Goal: Transaction & Acquisition: Purchase product/service

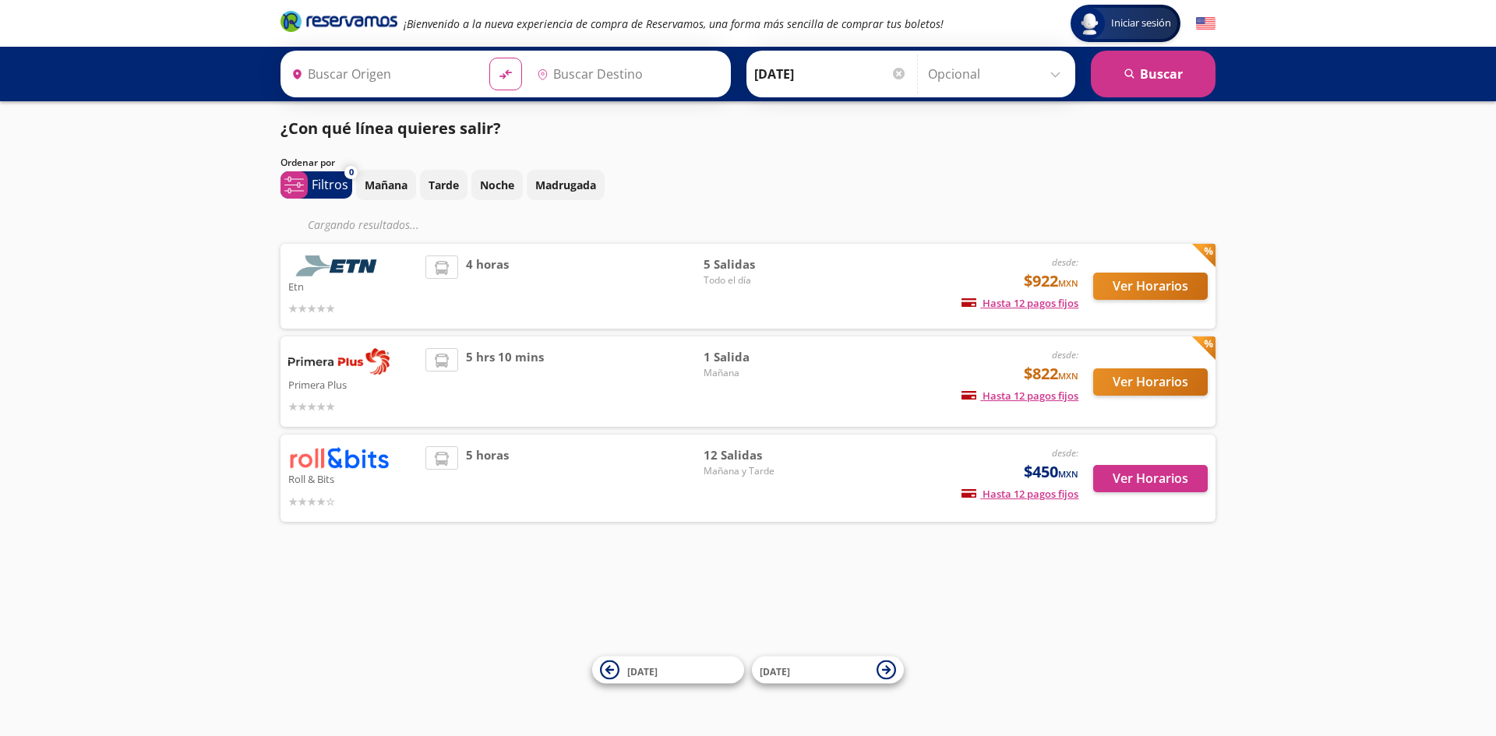
type input "[GEOGRAPHIC_DATA], [GEOGRAPHIC_DATA]"
click at [1154, 291] on button "Ver Horarios" at bounding box center [1150, 286] width 115 height 27
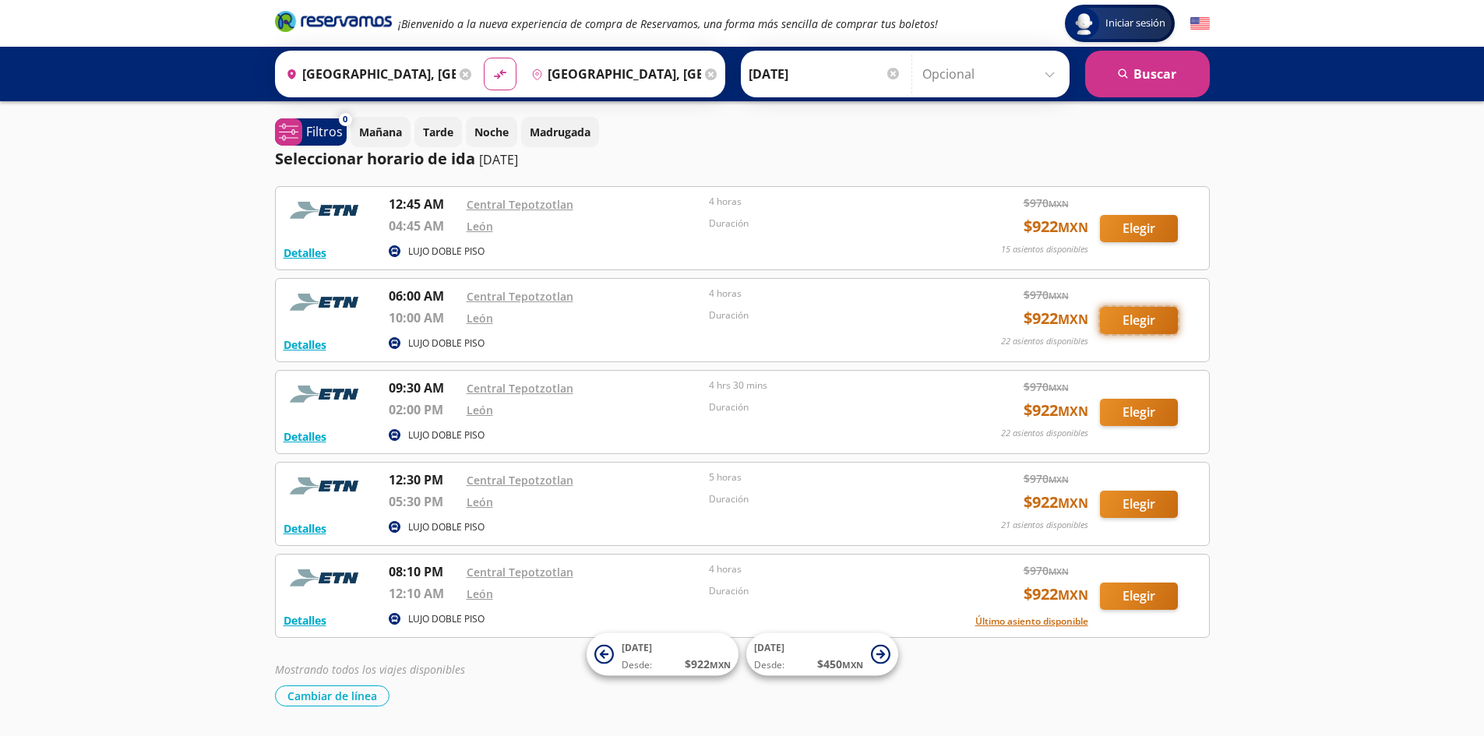
click at [1136, 316] on button "Elegir" at bounding box center [1139, 320] width 78 height 27
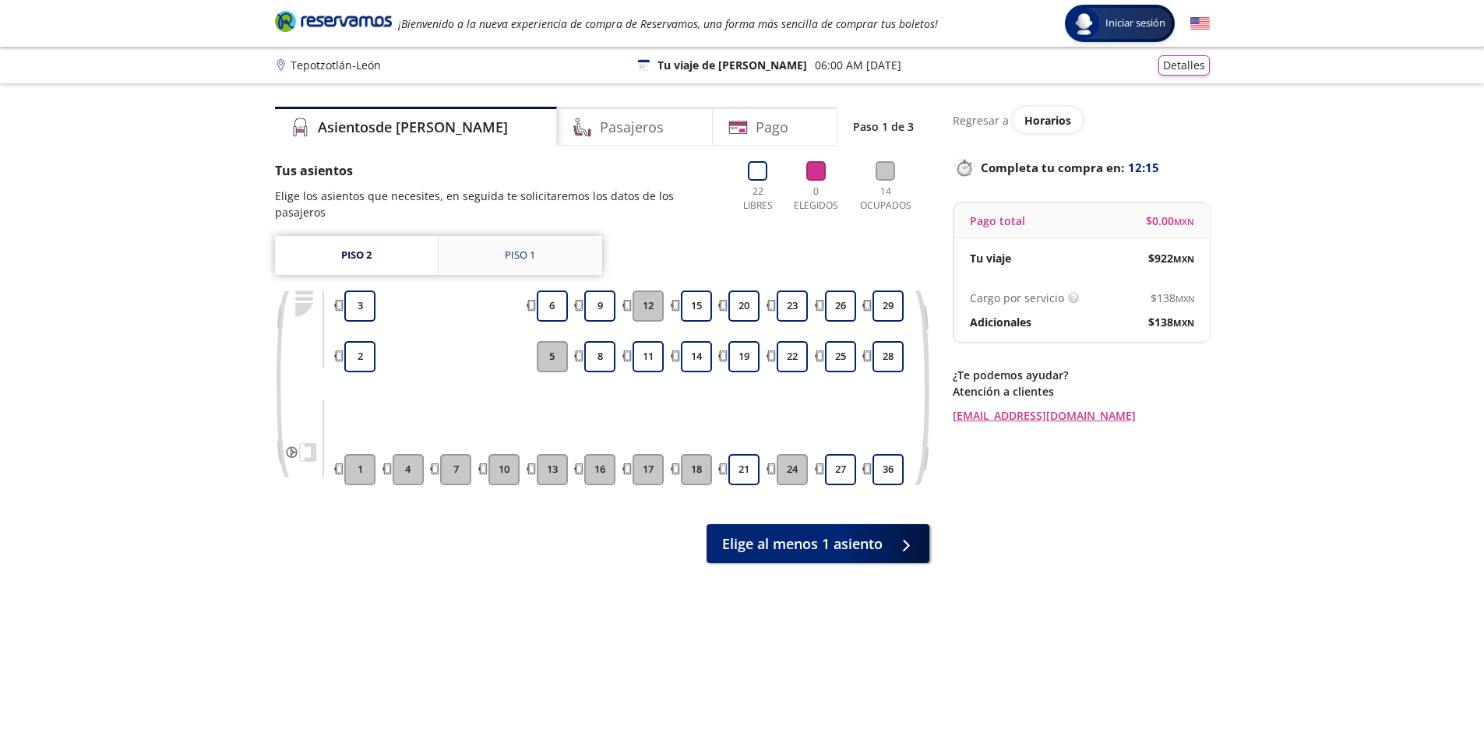
click at [528, 236] on link "Piso 1" at bounding box center [521, 255] width 164 height 39
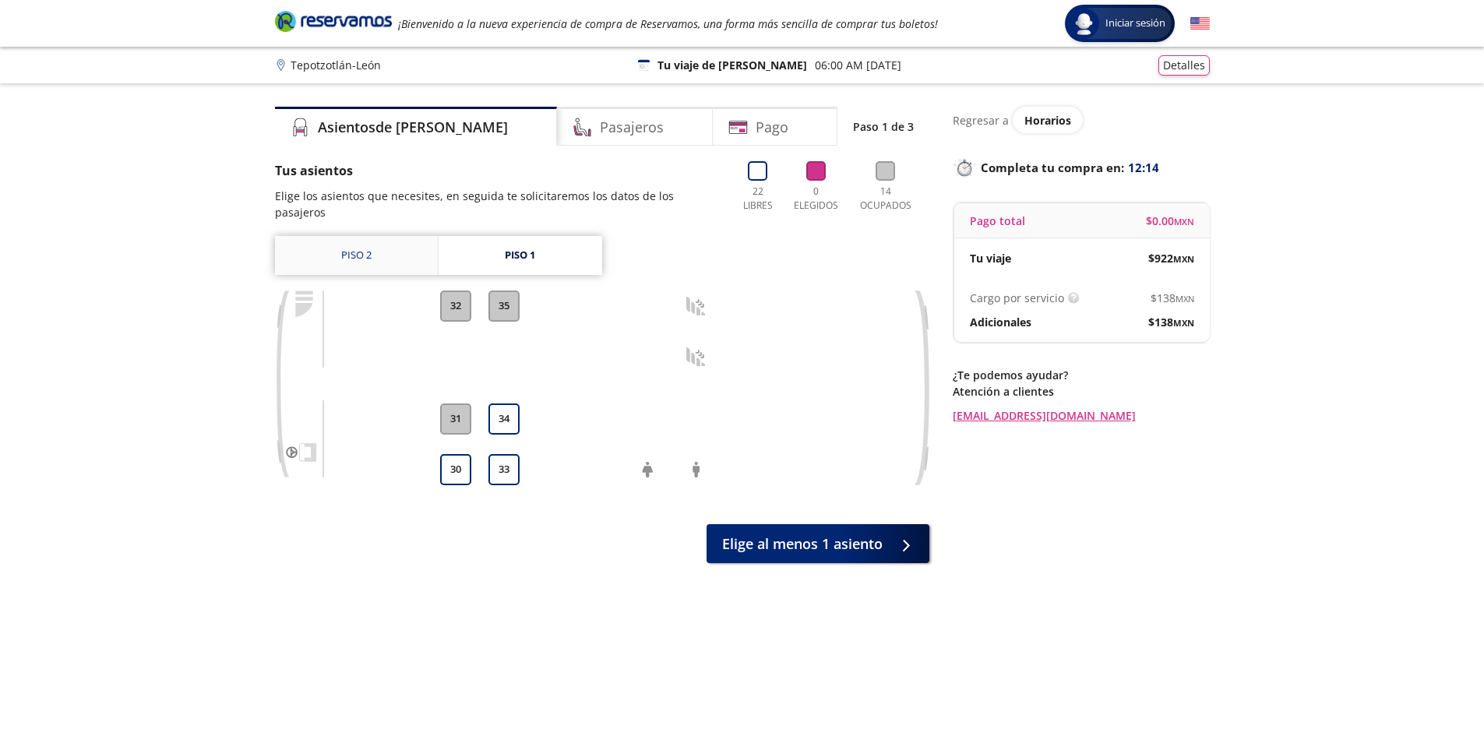
click at [379, 236] on link "Piso 2" at bounding box center [356, 255] width 163 height 39
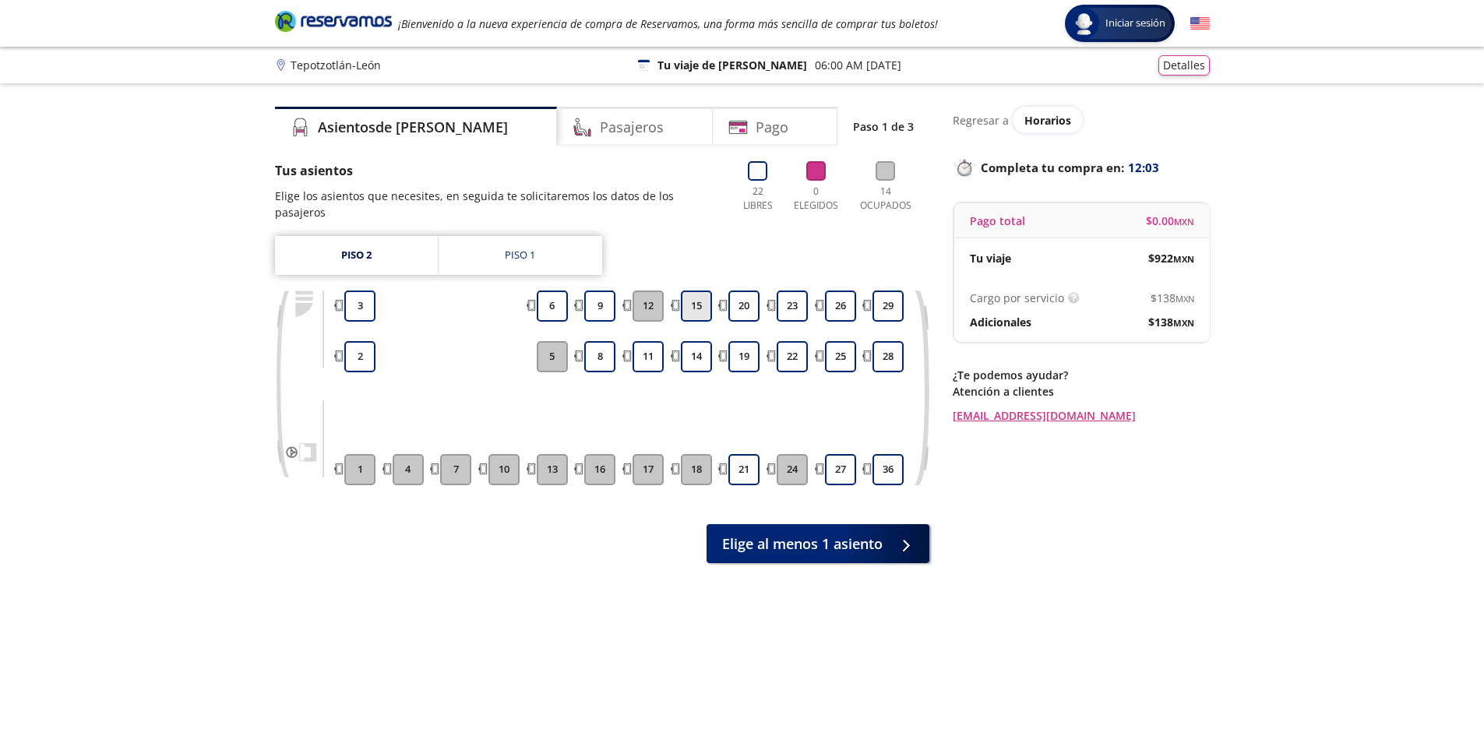
click at [704, 293] on button "15" at bounding box center [696, 306] width 31 height 31
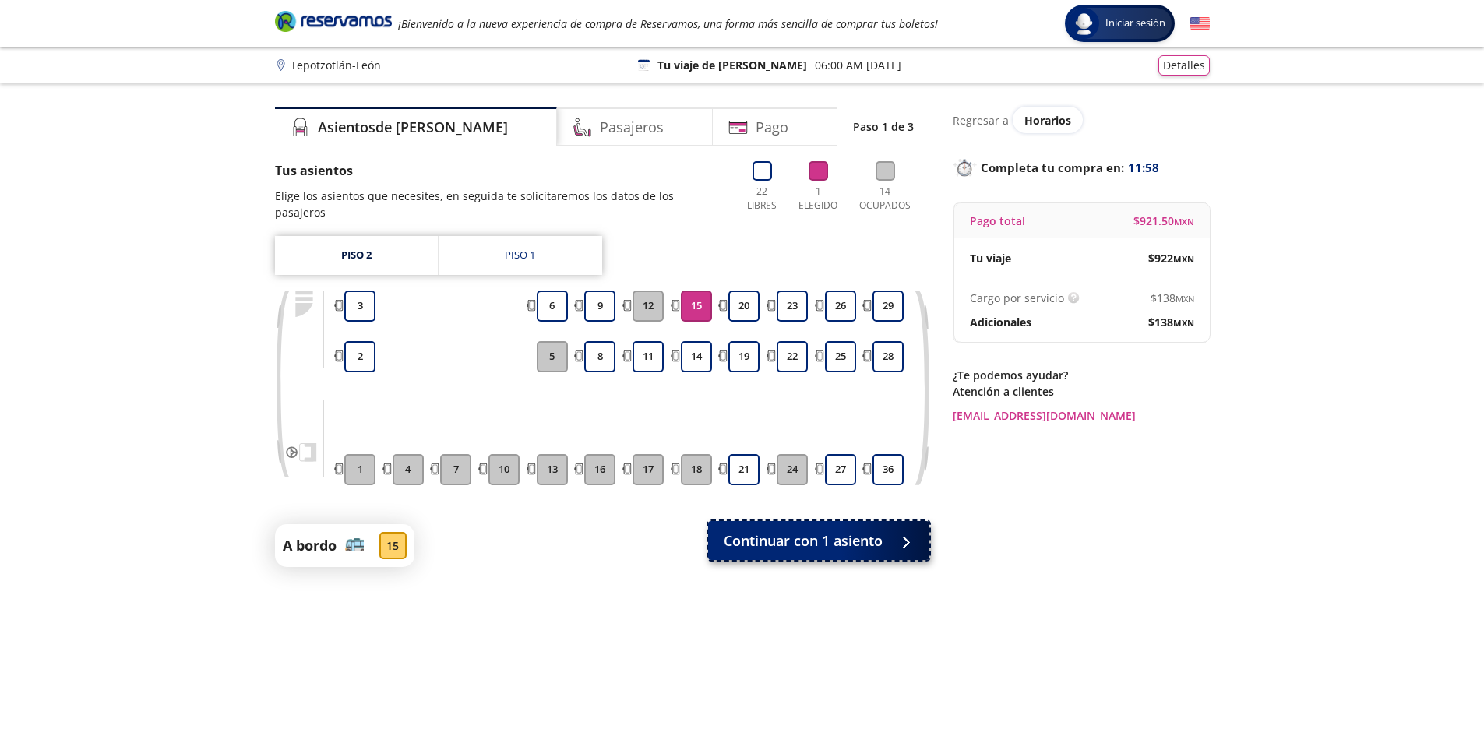
click at [828, 531] on span "Continuar con 1 asiento" at bounding box center [803, 541] width 159 height 21
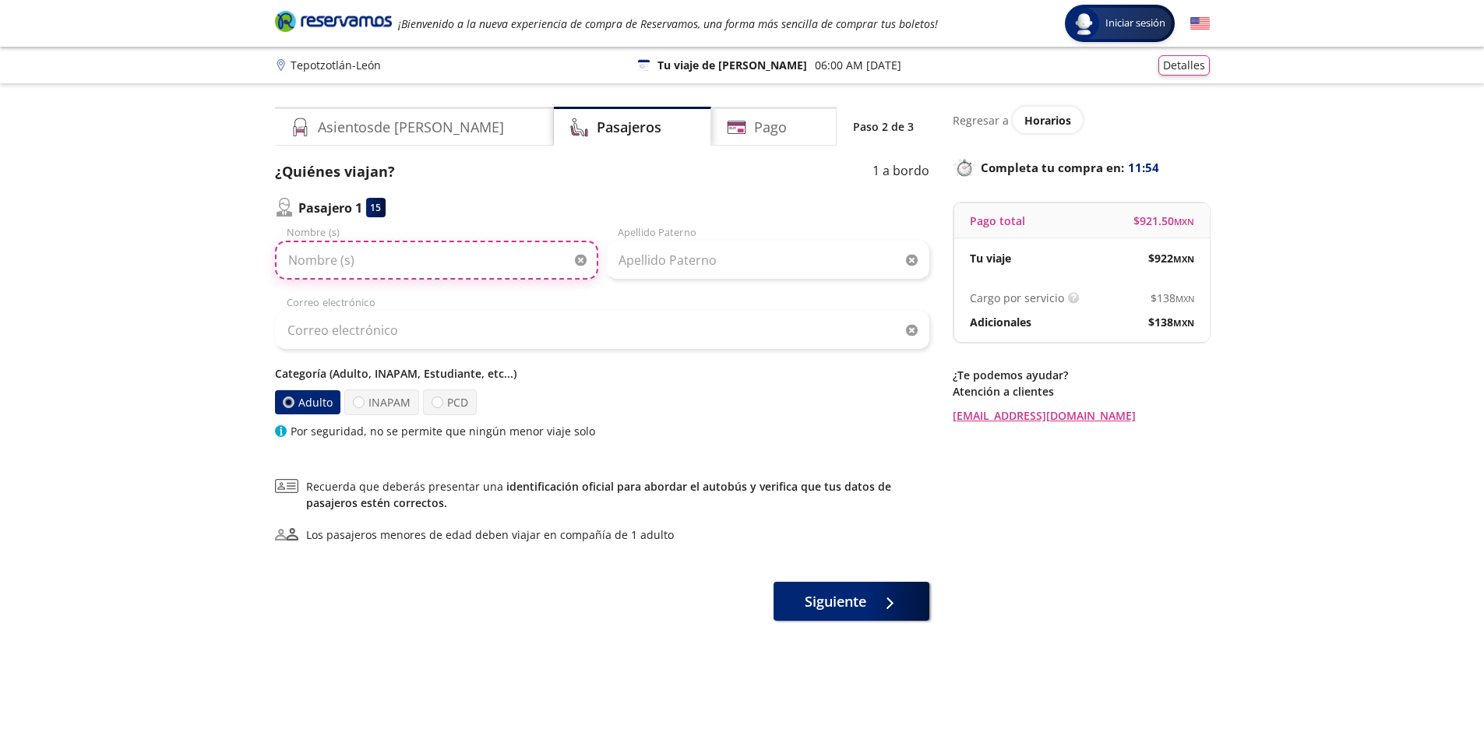
click at [366, 253] on input "Nombre (s)" at bounding box center [436, 260] width 323 height 39
type input "[PERSON_NAME]"
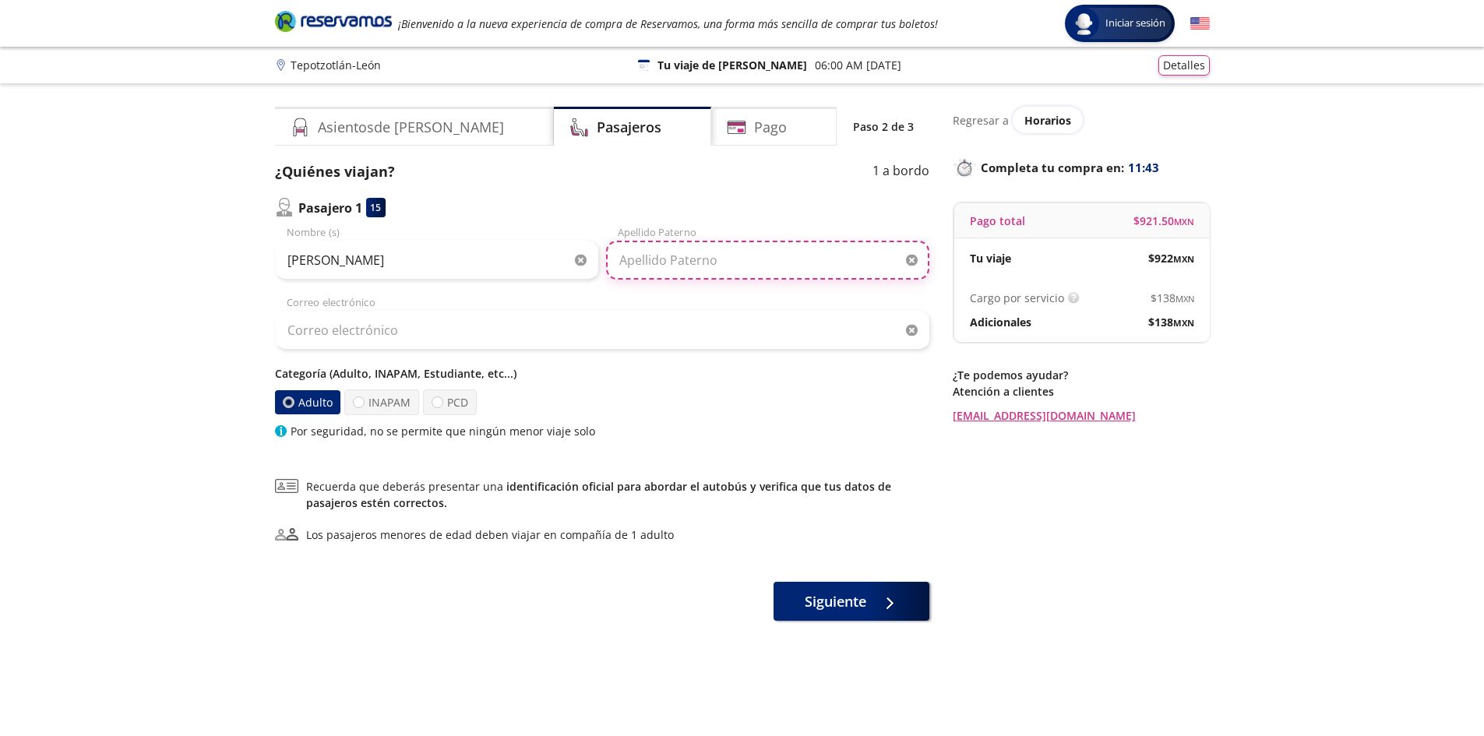
click at [635, 257] on input "Apellido Paterno" at bounding box center [767, 260] width 323 height 39
type input "[PERSON_NAME]"
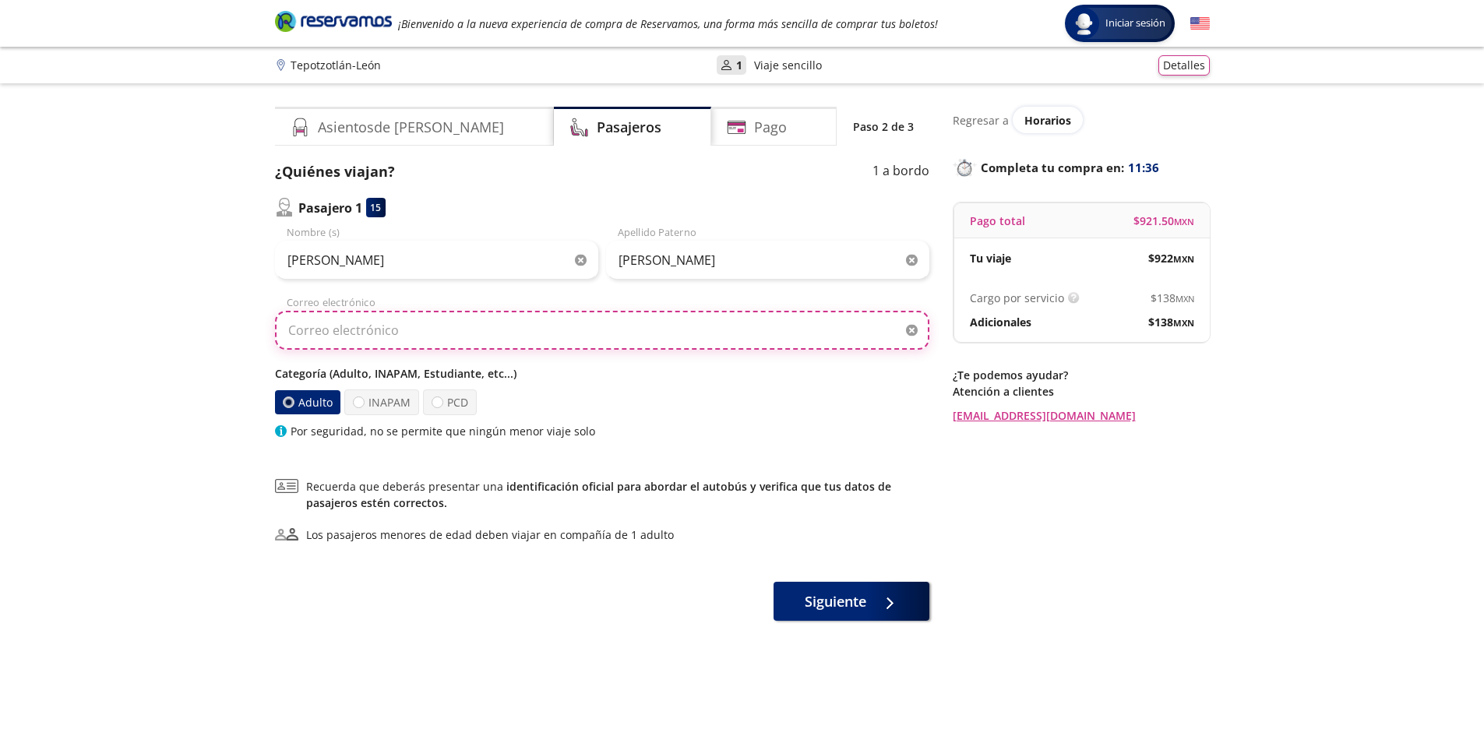
click at [401, 332] on input "Correo electrónico" at bounding box center [602, 330] width 655 height 39
type input "[EMAIL_ADDRESS][DOMAIN_NAME]"
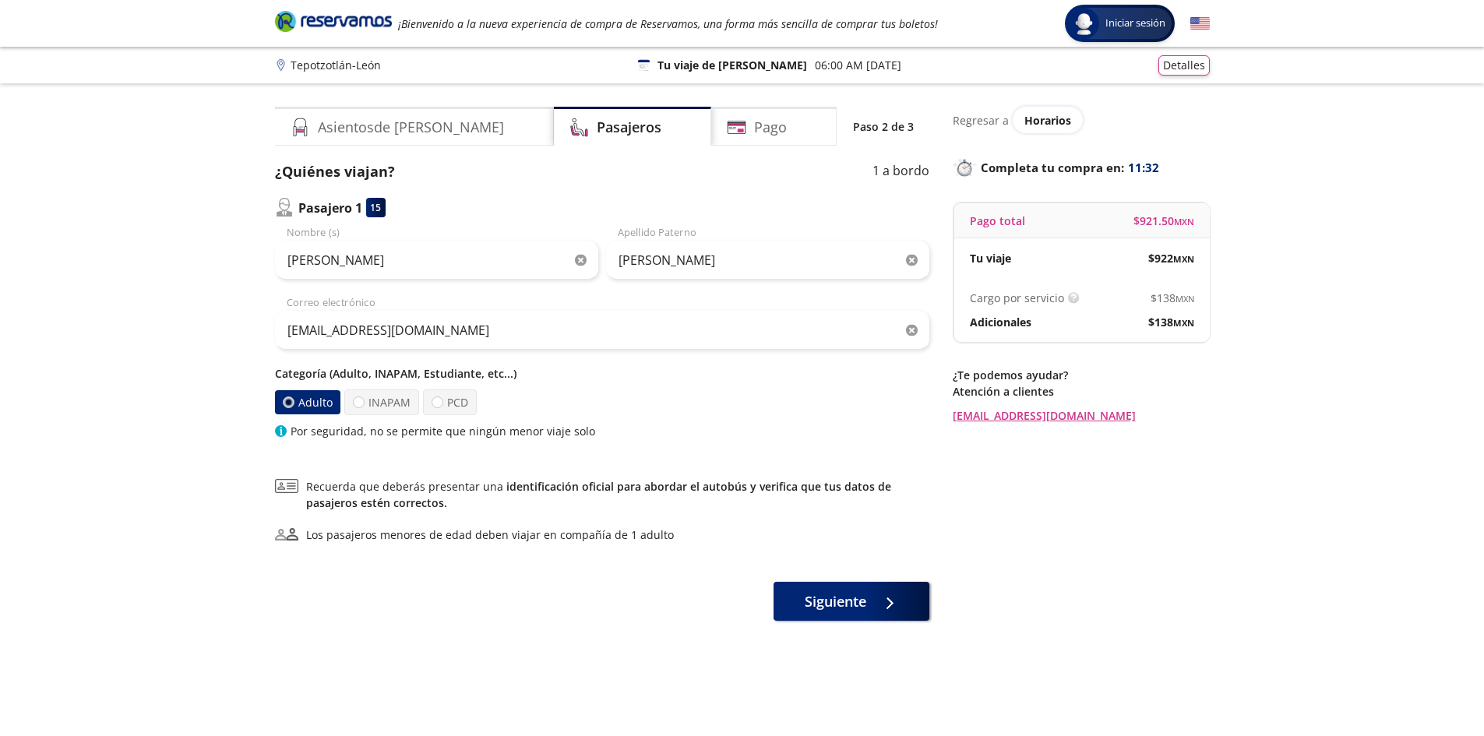
click at [624, 425] on div "Por seguridad, no se permite que ningún menor viaje solo" at bounding box center [602, 431] width 655 height 16
click at [291, 407] on div at bounding box center [287, 403] width 12 height 12
click at [291, 407] on input "Adulto" at bounding box center [288, 402] width 10 height 10
click at [873, 609] on button "Siguiente" at bounding box center [852, 598] width 156 height 39
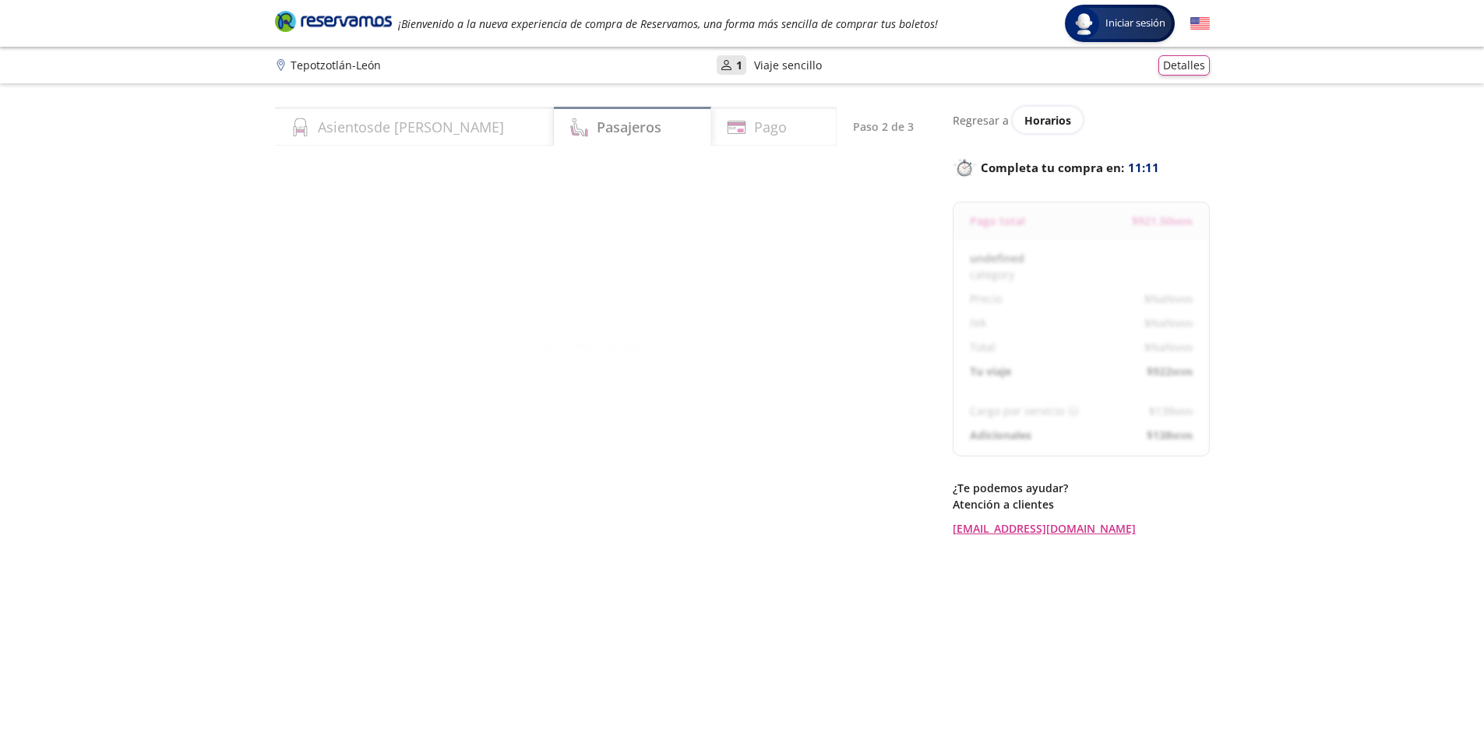
select select "MX"
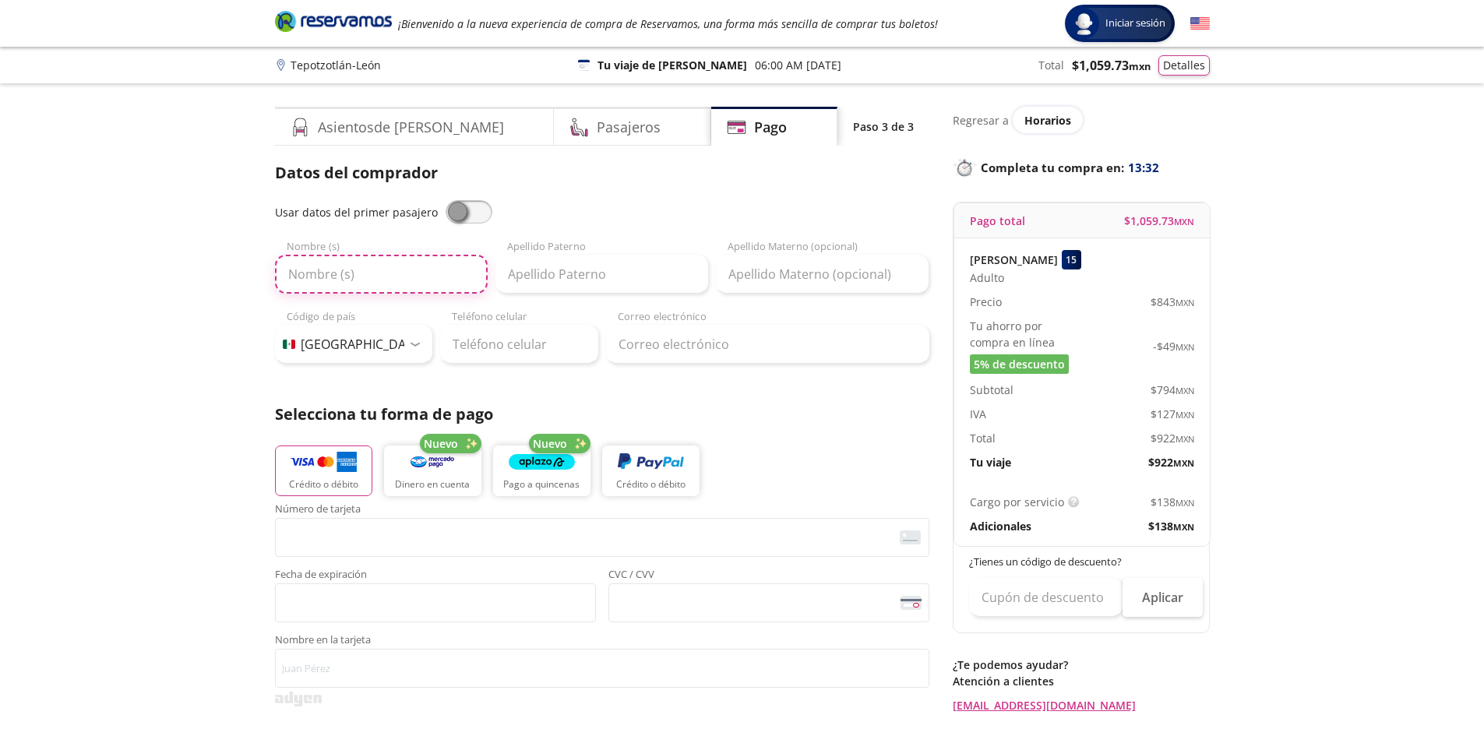
click at [351, 277] on input "Nombre (s)" at bounding box center [381, 274] width 213 height 39
type input "VICTORIA"
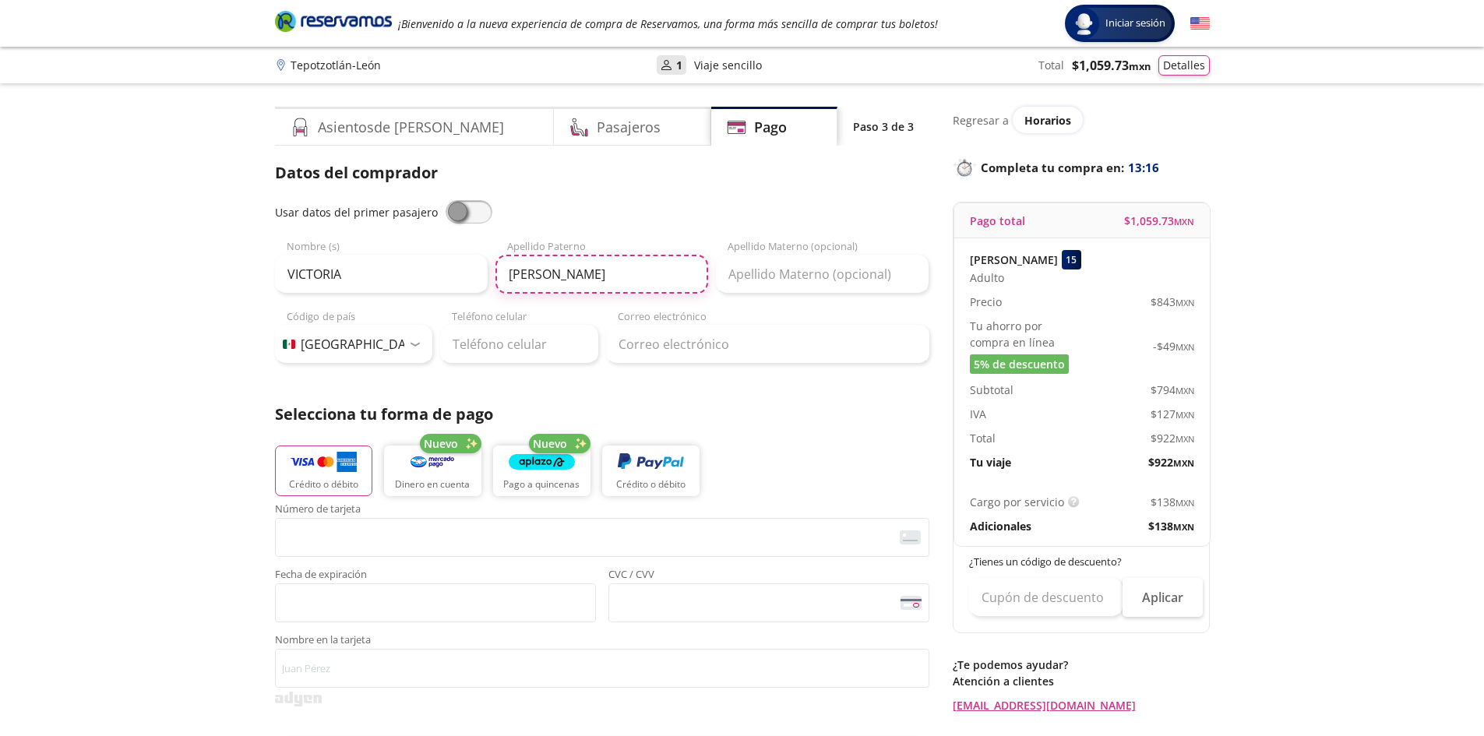
type input "[PERSON_NAME]"
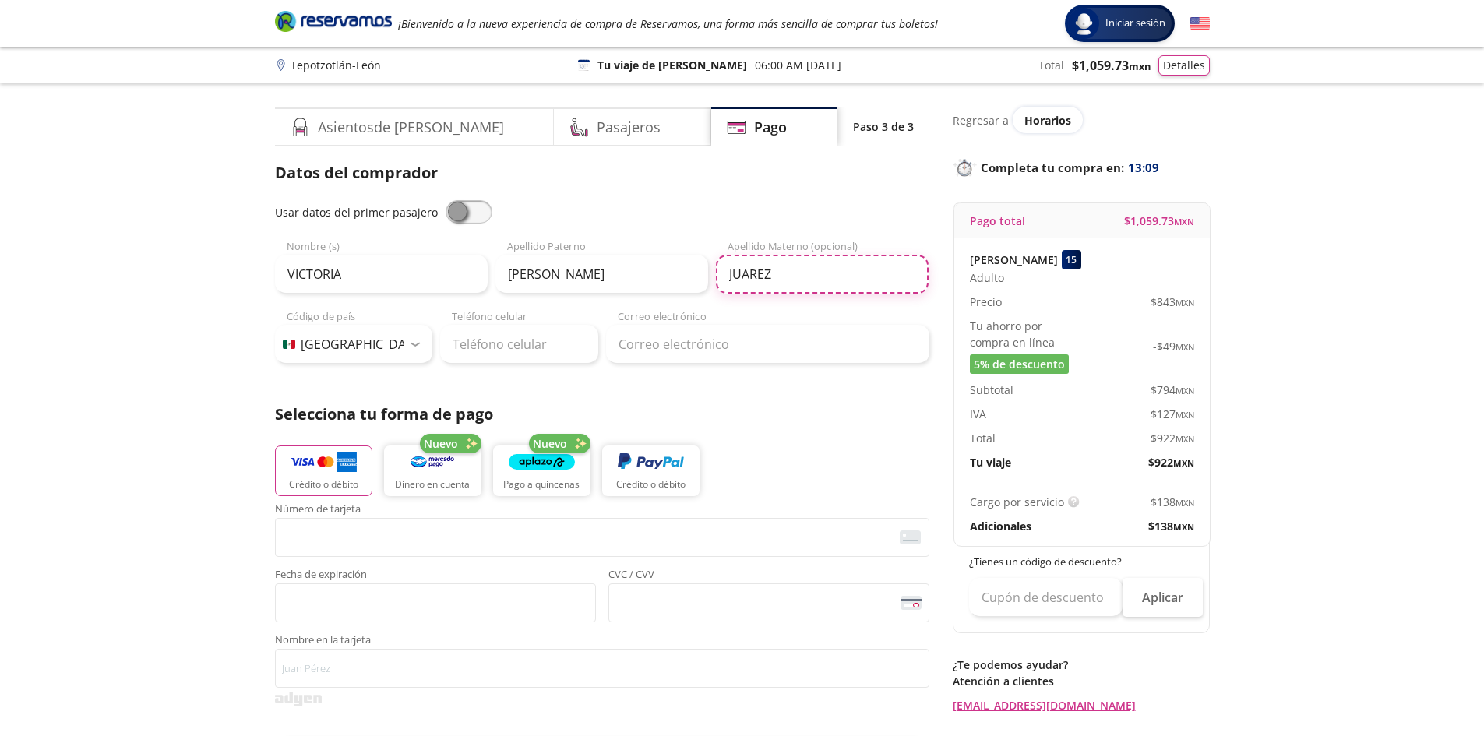
type input "Juárez"
type input "55 5510 2598"
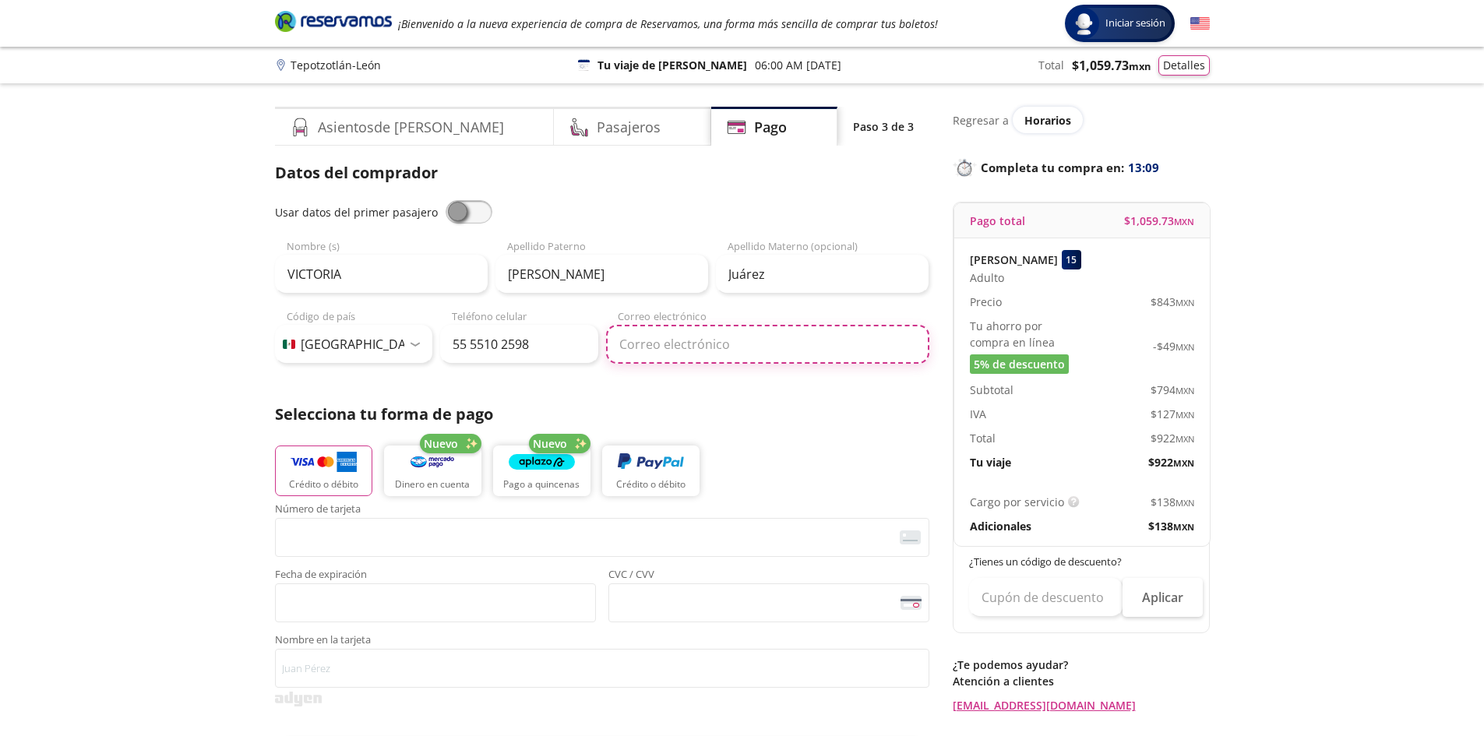
type input "[EMAIL_ADDRESS][DOMAIN_NAME]"
click at [808, 414] on p "Selecciona tu forma de pago" at bounding box center [602, 414] width 655 height 23
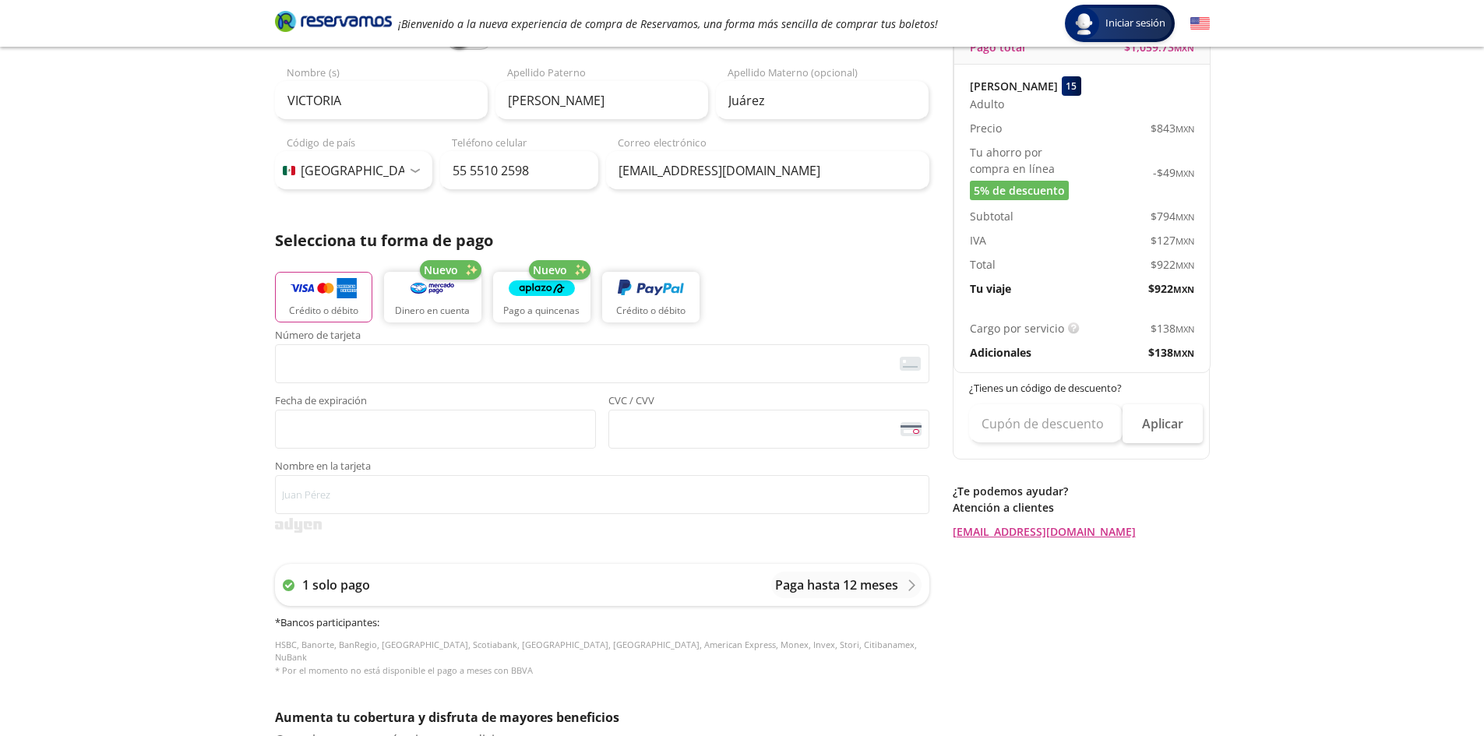
scroll to position [153, 0]
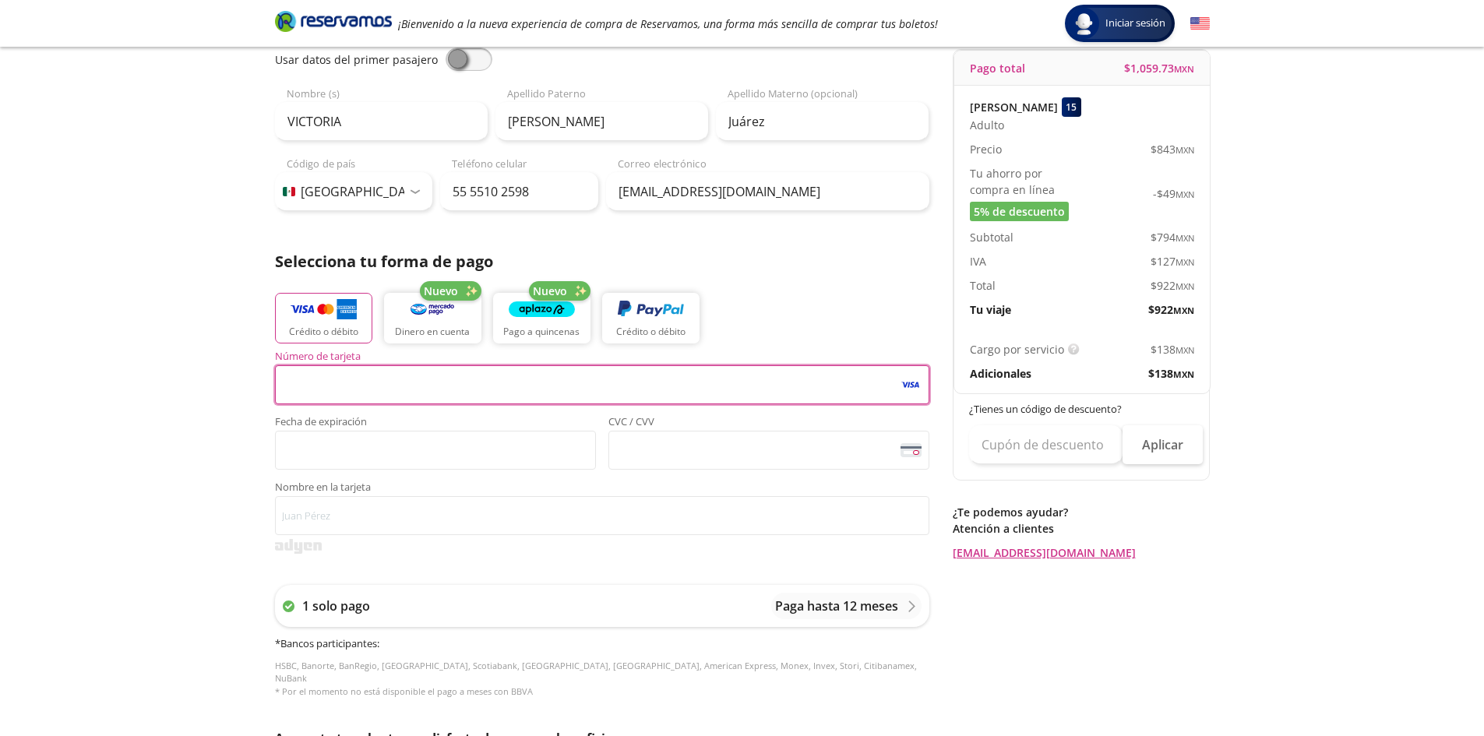
click at [178, 409] on div "Group 9 Created with Sketch. Pago Tepotzotlán - León Iniciar sesión Iniciar ses…" at bounding box center [742, 492] width 1484 height 1291
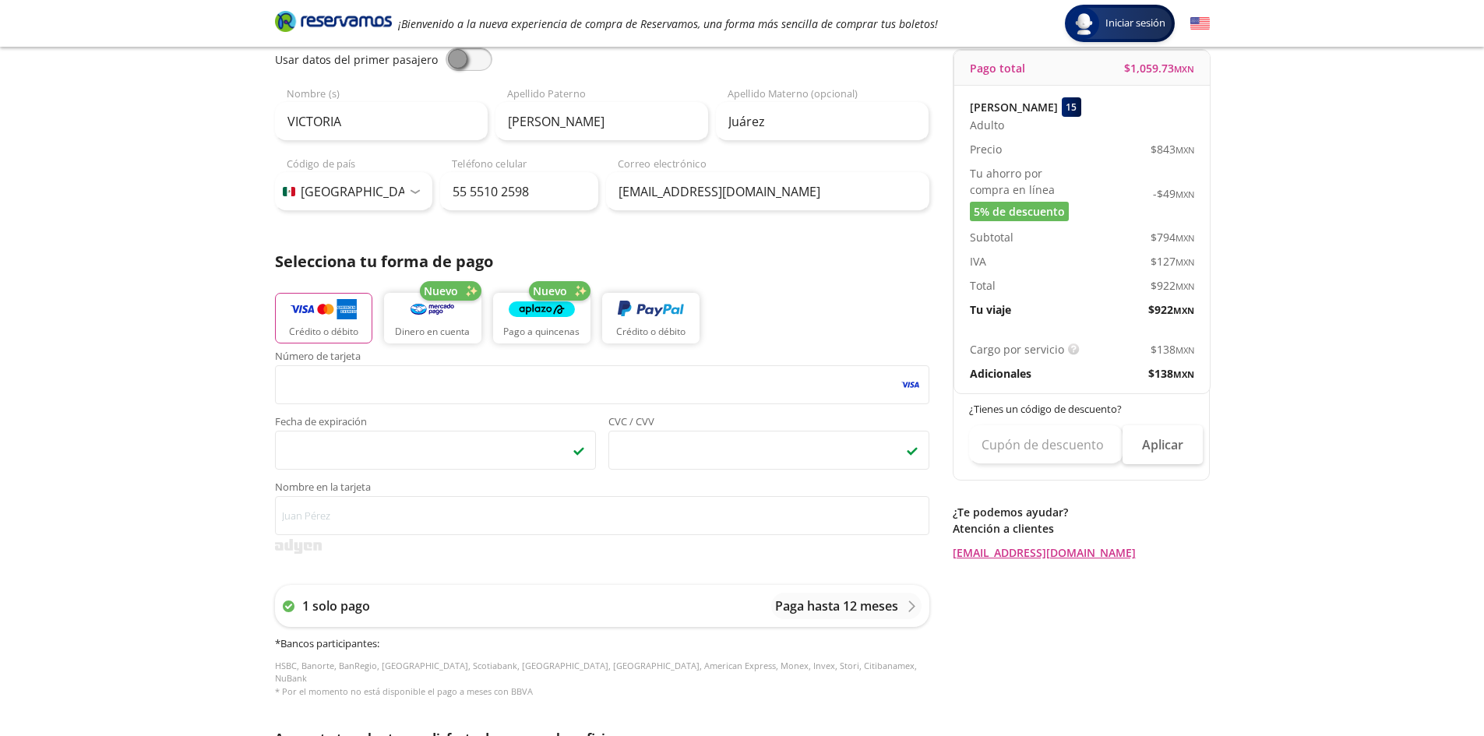
click at [1389, 643] on div "Group 9 Created with Sketch. Pago Tepotzotlán - León Iniciar sesión Iniciar ses…" at bounding box center [742, 492] width 1484 height 1291
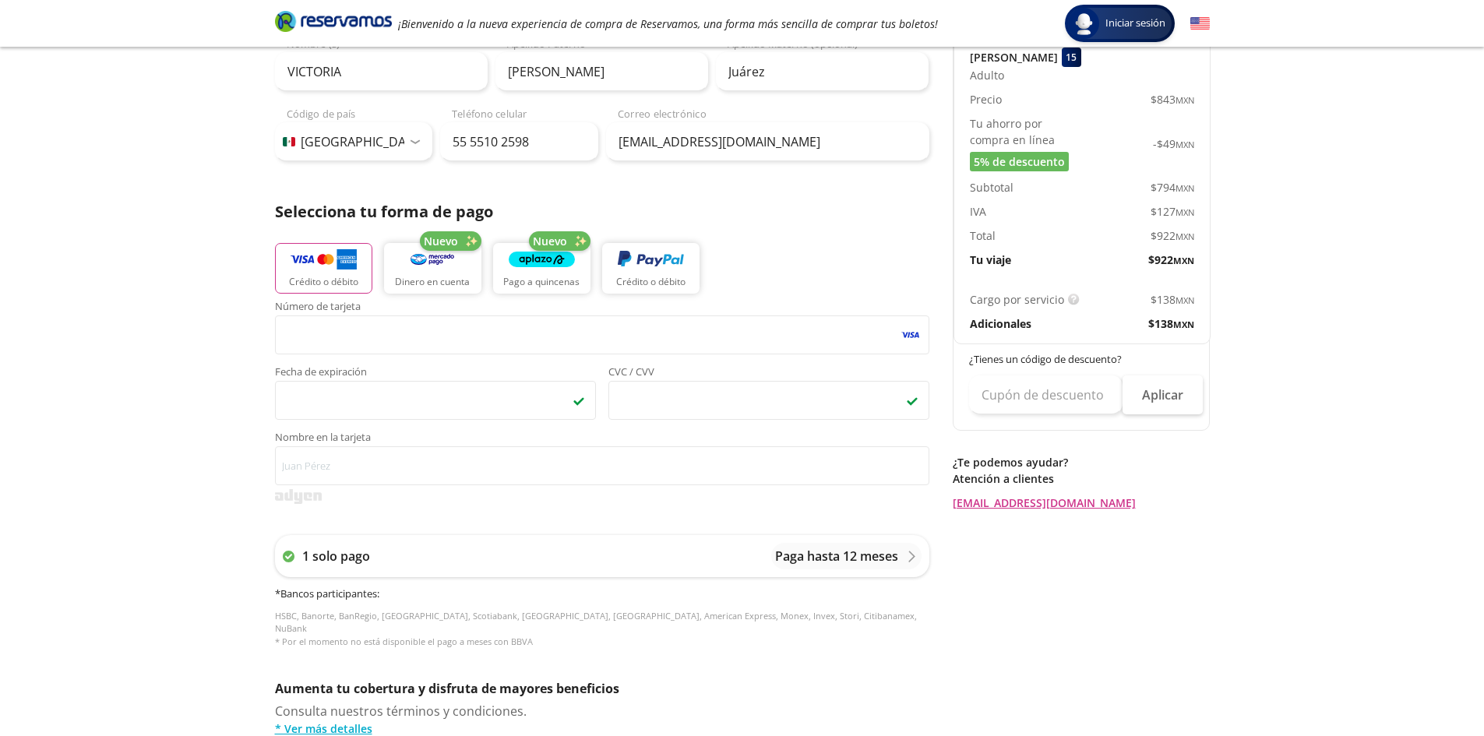
scroll to position [231, 0]
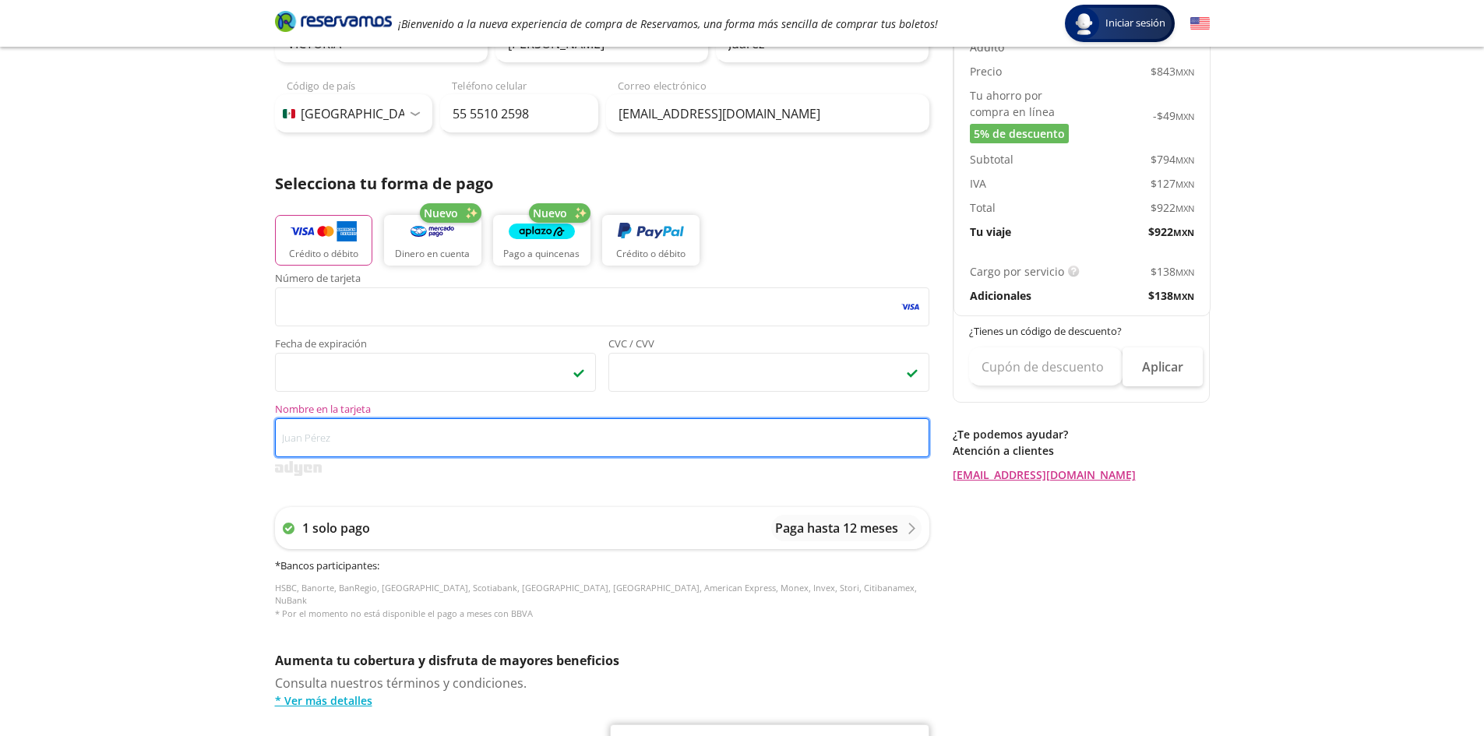
click at [312, 445] on input "Nombre en la tarjeta" at bounding box center [602, 437] width 655 height 39
type input "[PERSON_NAME]"
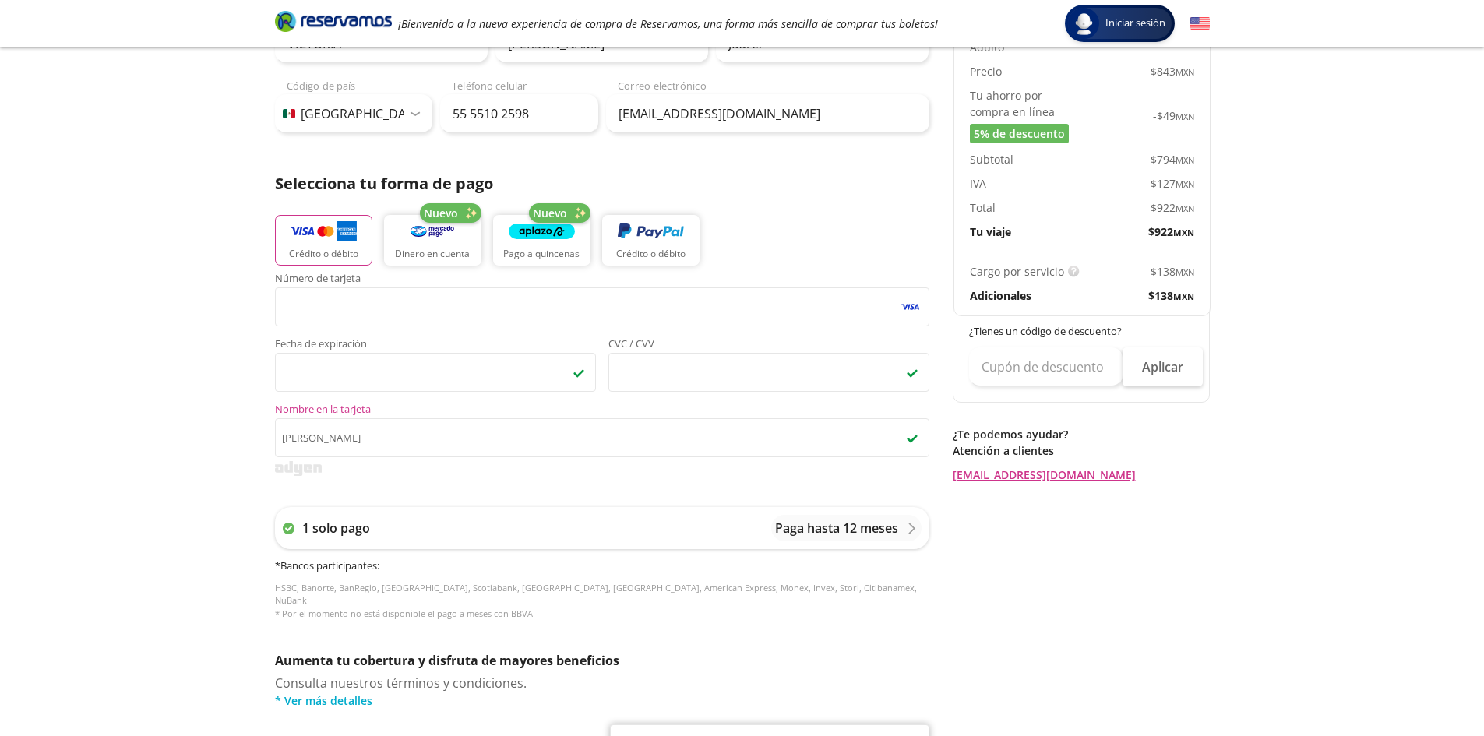
click at [1327, 706] on div "Group 9 Created with Sketch. Pago Tepotzotlán - León Iniciar sesión Iniciar ses…" at bounding box center [742, 414] width 1484 height 1291
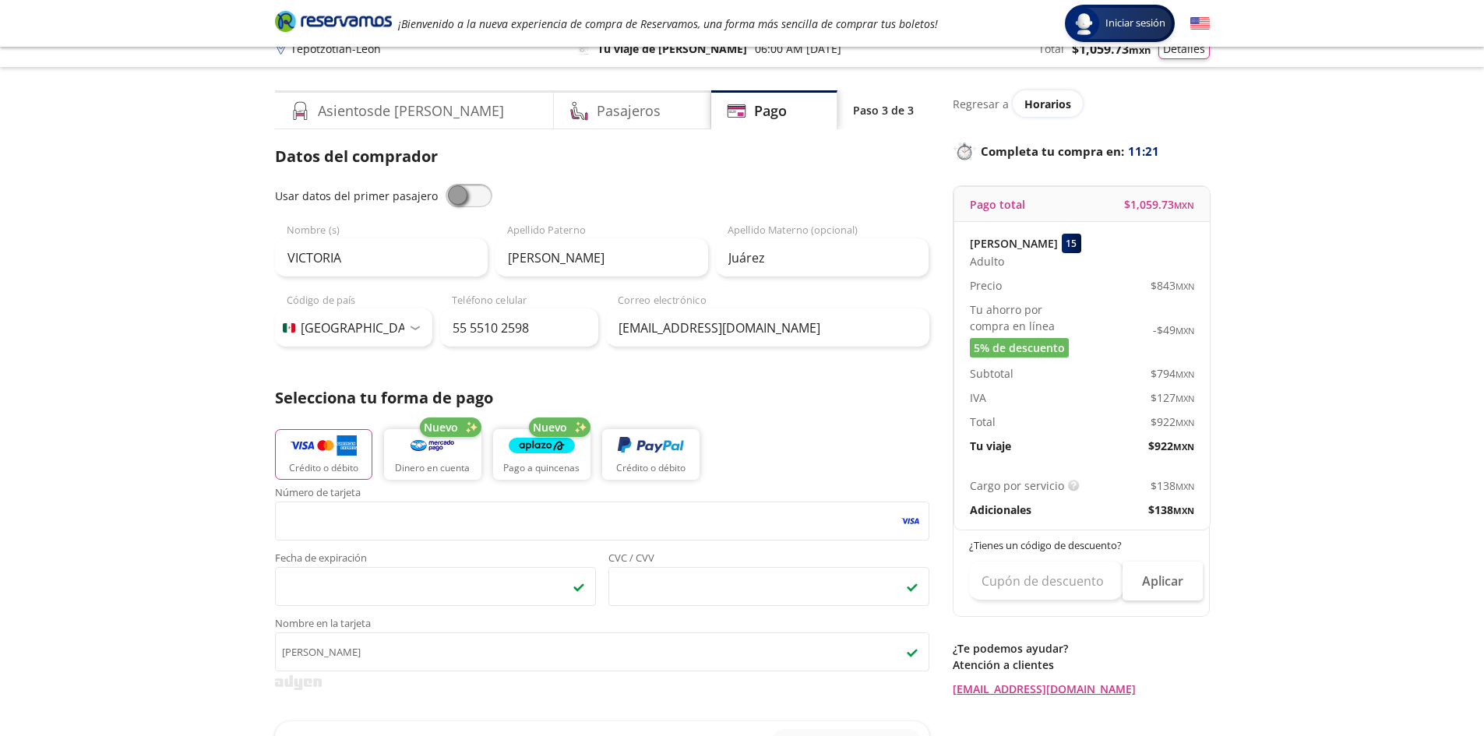
scroll to position [0, 0]
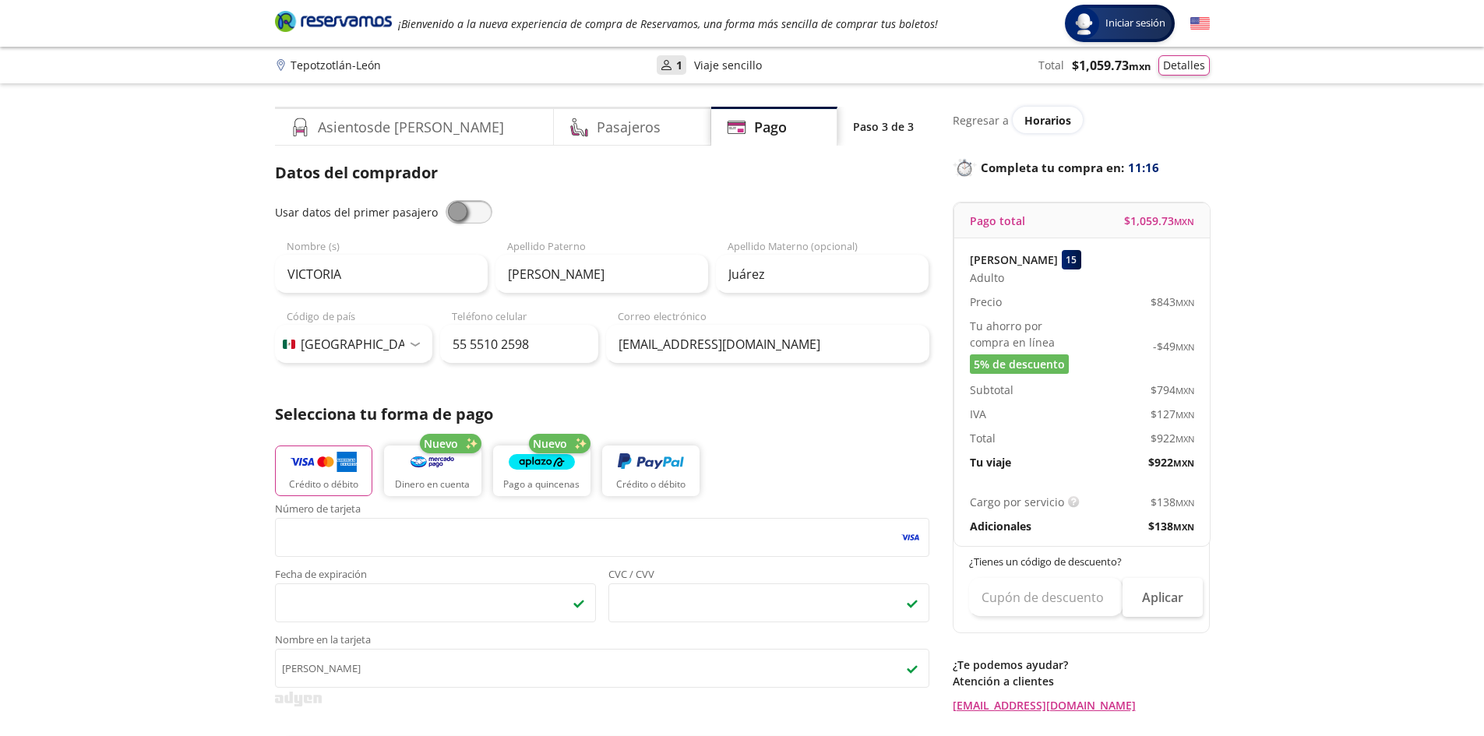
click at [715, 66] on p "Viaje sencillo" at bounding box center [728, 65] width 68 height 16
click at [1185, 68] on button "Detalles" at bounding box center [1184, 63] width 51 height 20
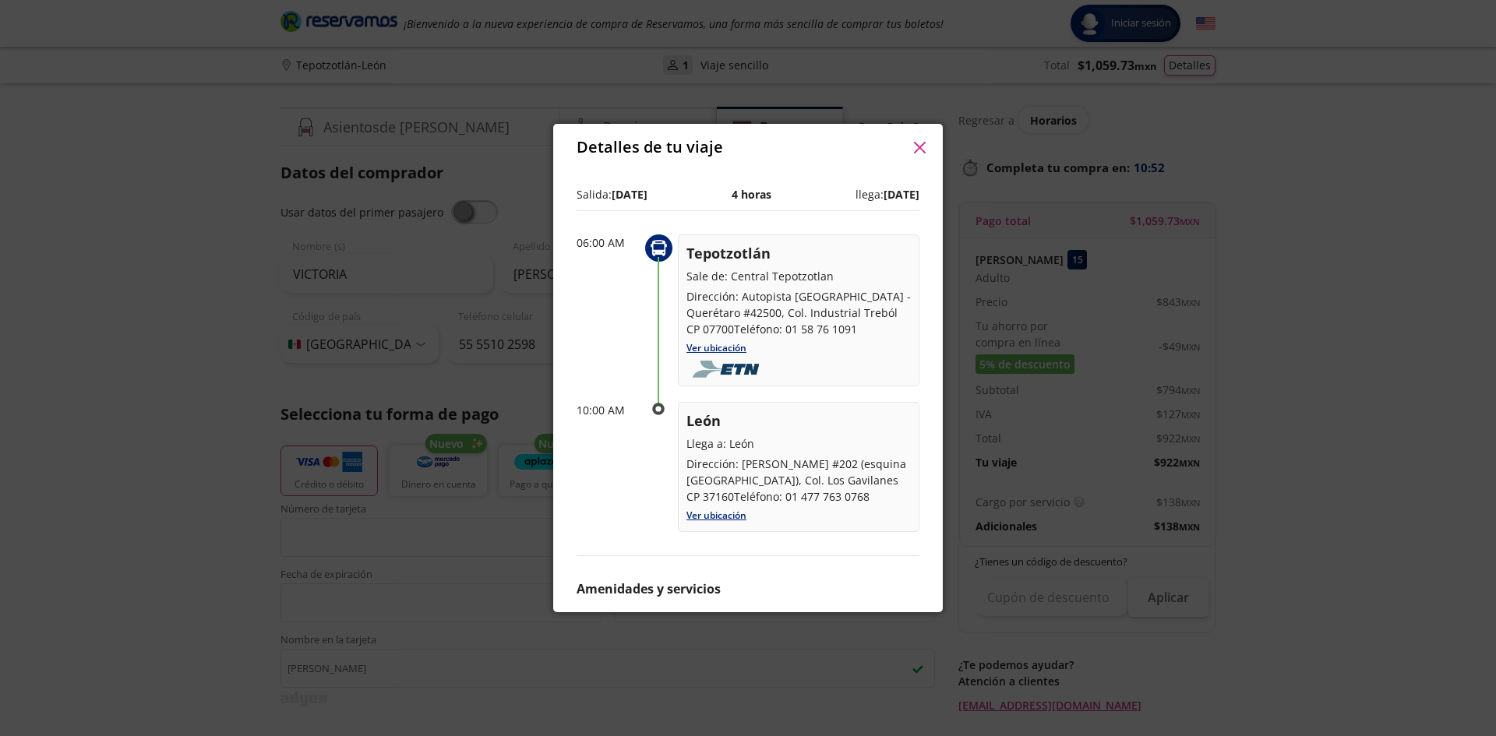
click at [926, 152] on button "button" at bounding box center [919, 147] width 23 height 23
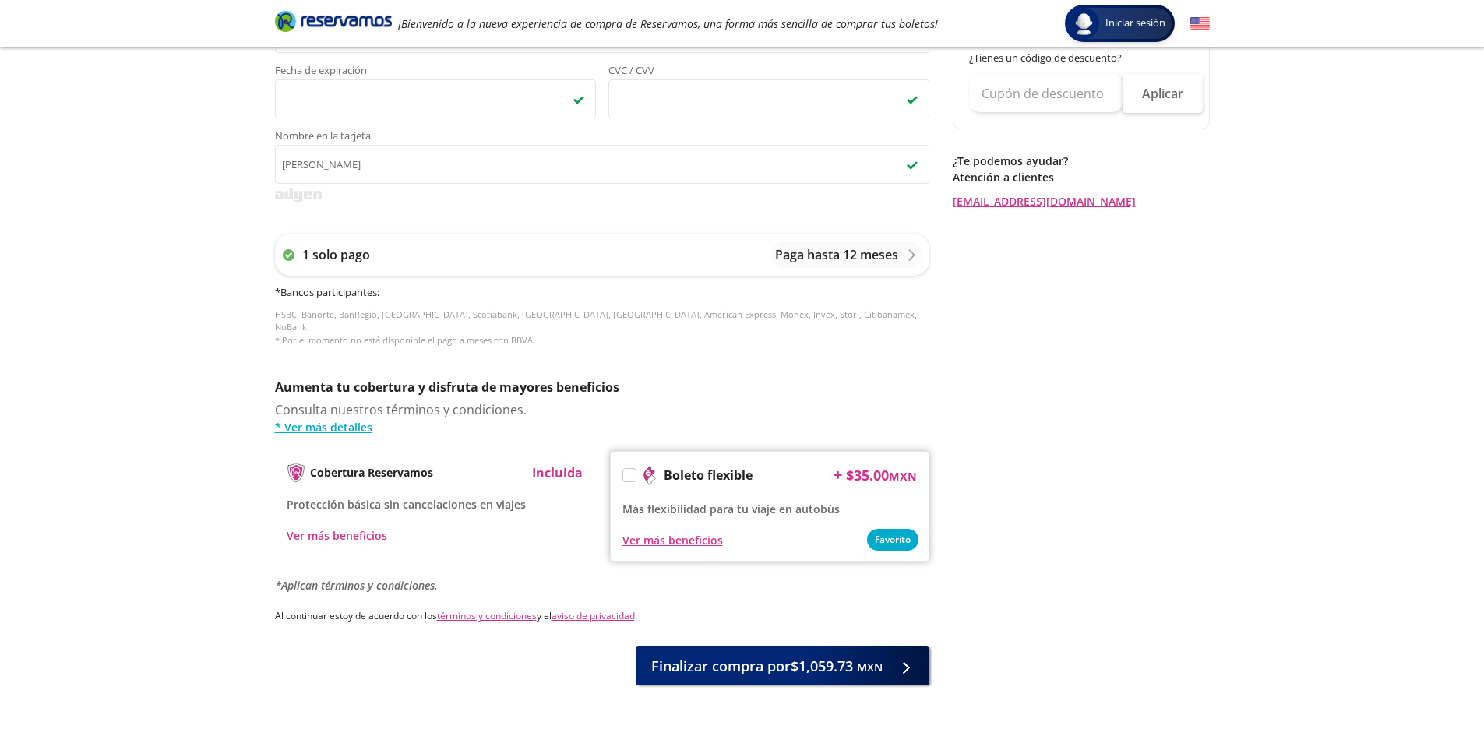
scroll to position [542, 0]
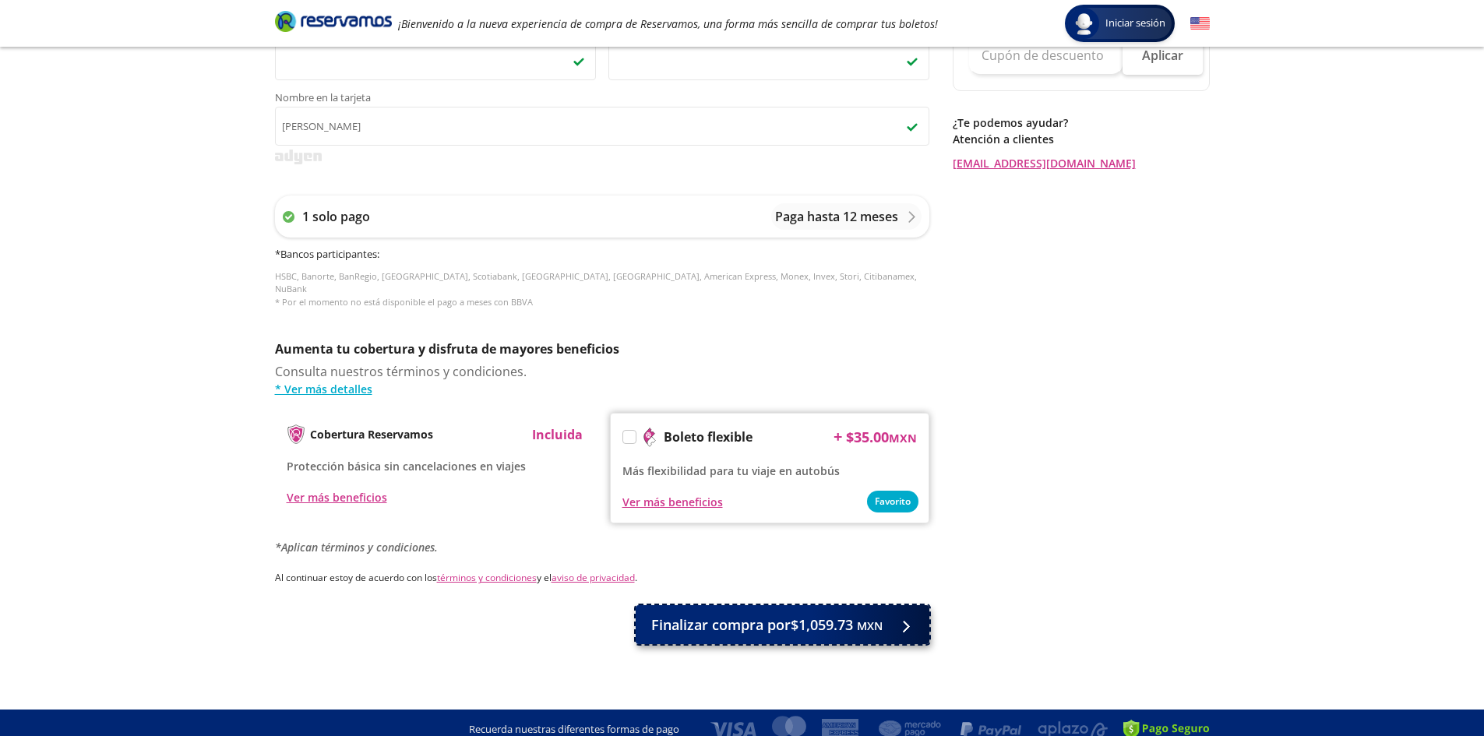
click at [768, 616] on span "Finalizar compra por $1,059.73 MXN" at bounding box center [766, 625] width 231 height 21
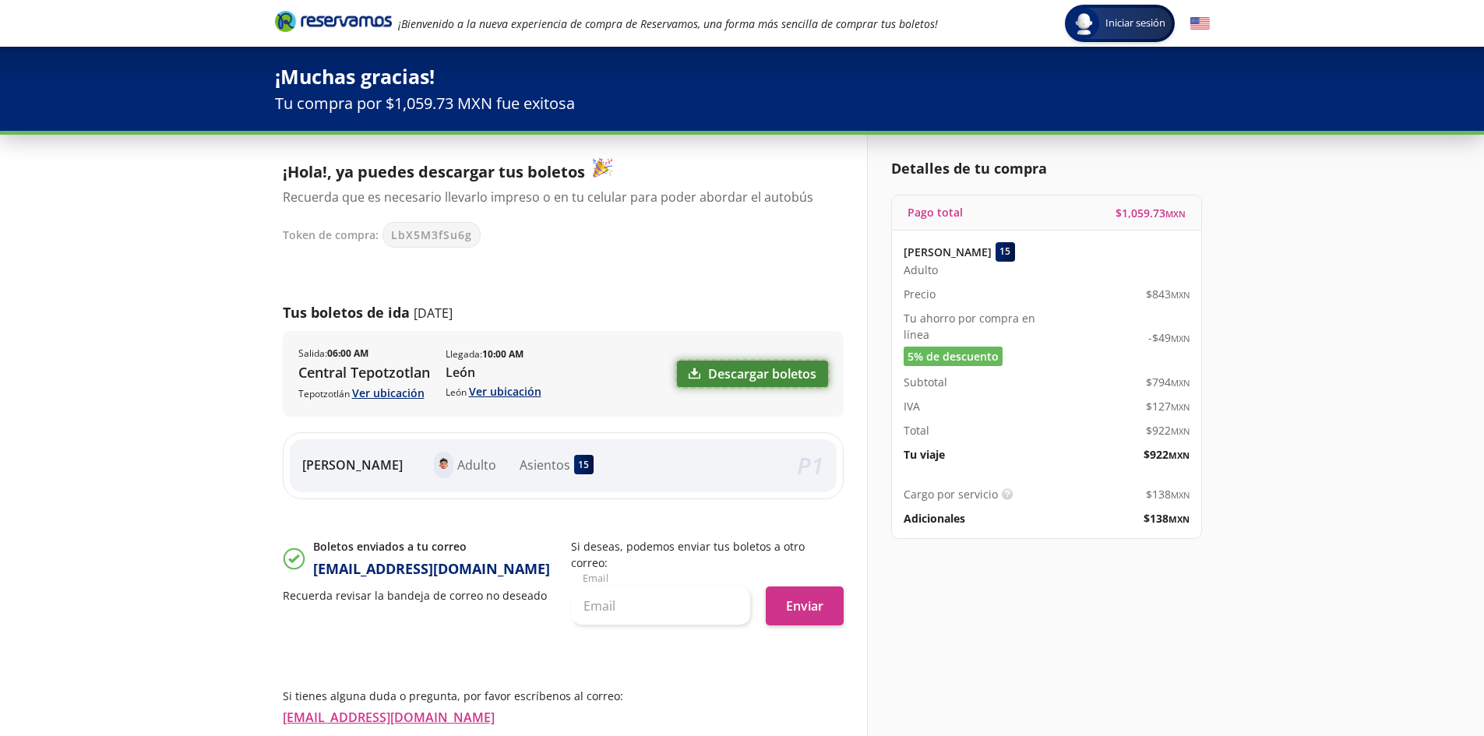
click at [755, 375] on link "Descargar boletos" at bounding box center [752, 374] width 151 height 26
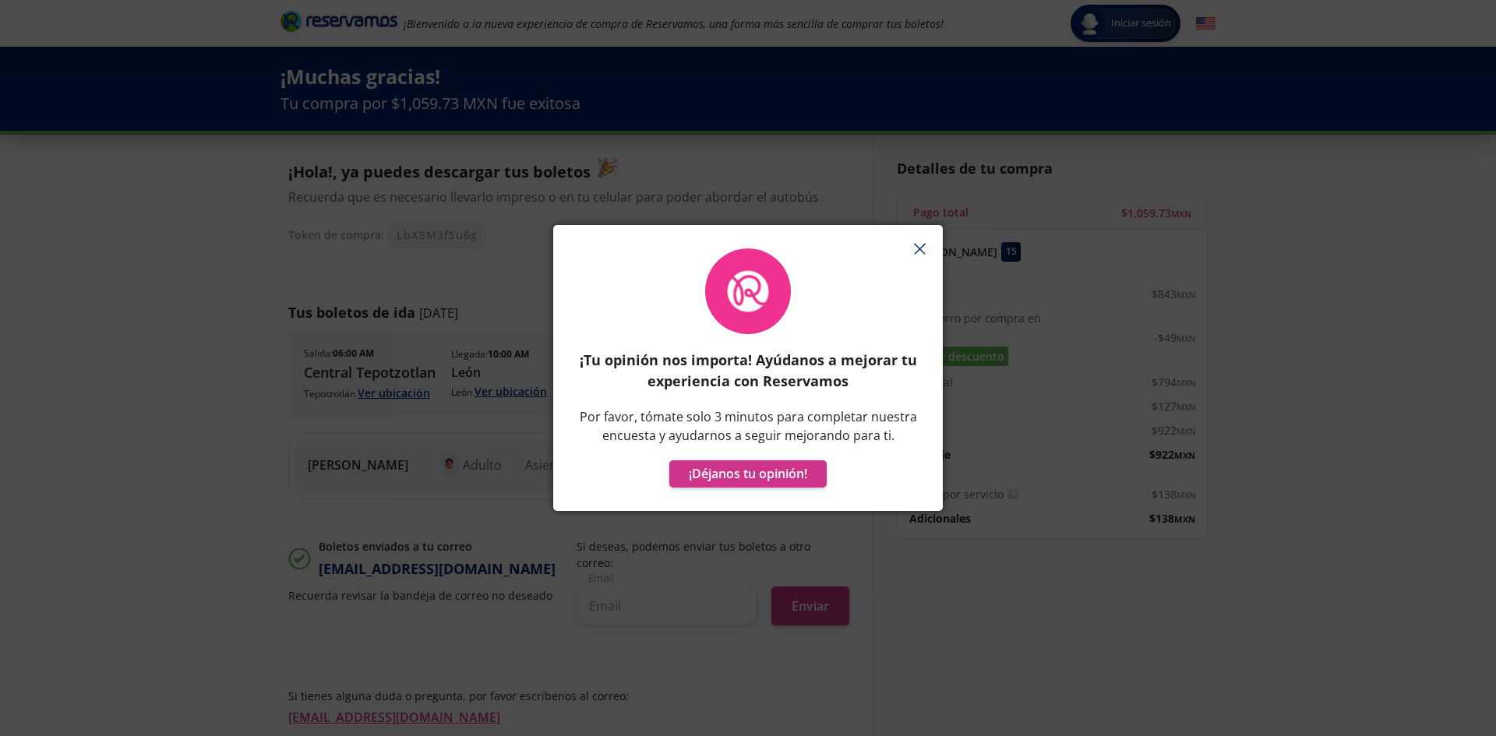
click at [924, 243] on icon "button" at bounding box center [920, 249] width 12 height 12
